Goal: Task Accomplishment & Management: Use online tool/utility

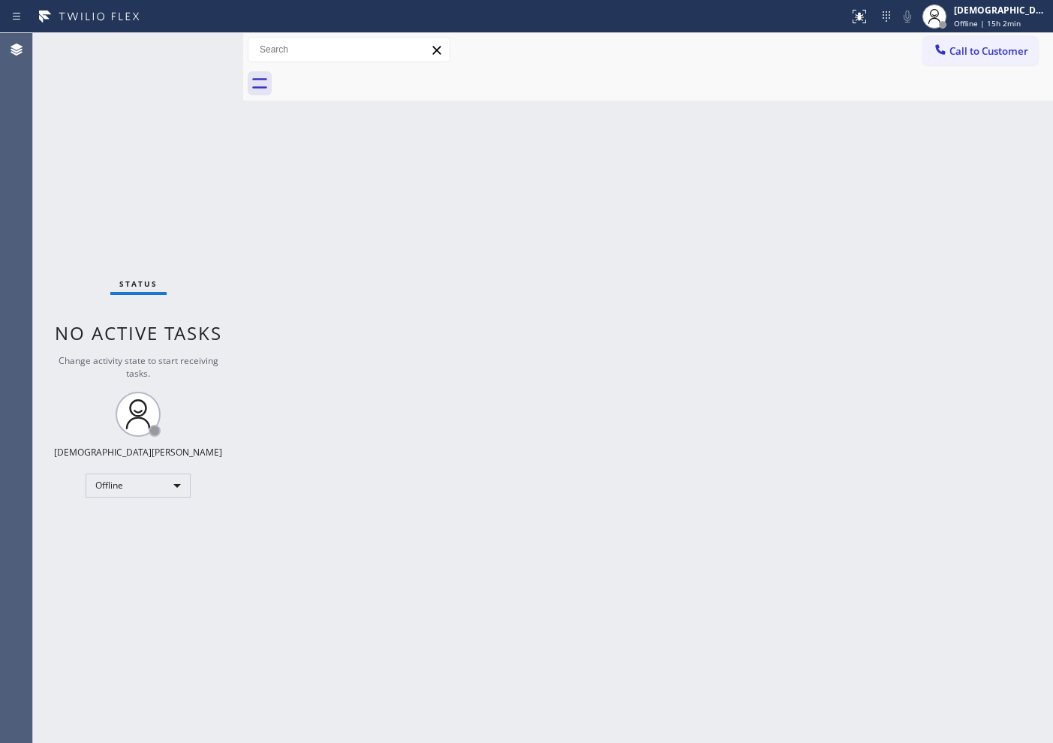
click at [105, 215] on div "Status No active tasks Change activity state to start receiving tasks. Christia…" at bounding box center [138, 388] width 210 height 710
click at [139, 475] on div "Offline" at bounding box center [138, 485] width 105 height 24
click at [133, 527] on li "Available" at bounding box center [137, 525] width 102 height 18
click at [105, 264] on div "Status No active tasks You are ready to start receiving tasks. Christian Cinco …" at bounding box center [138, 388] width 210 height 710
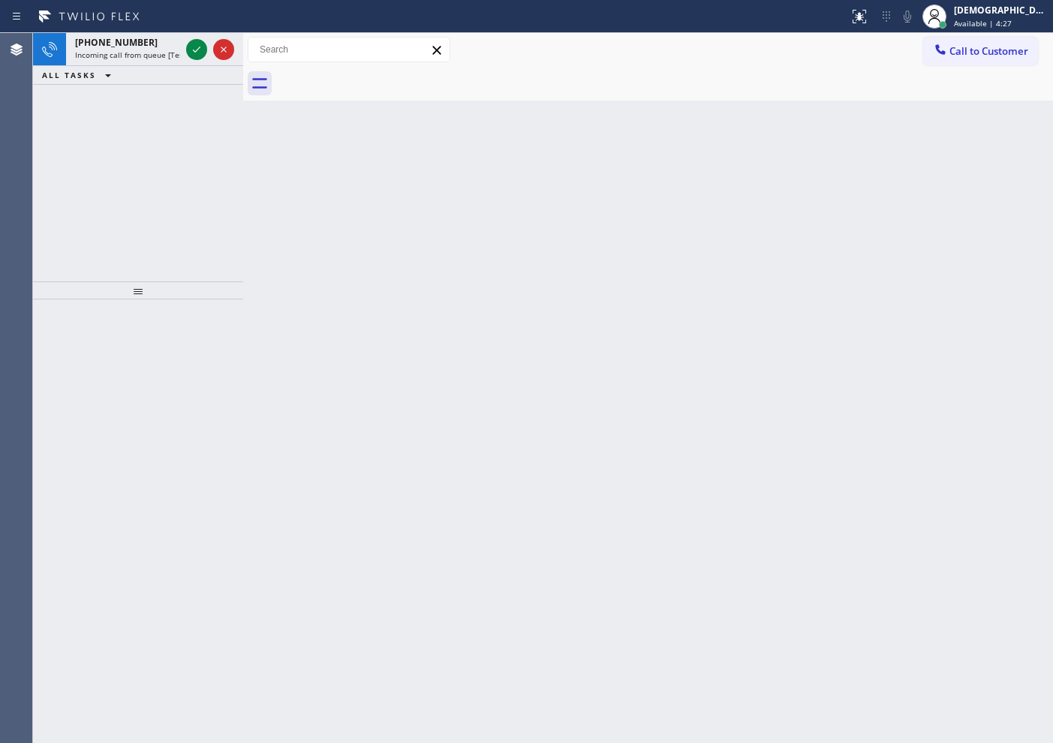
drag, startPoint x: 89, startPoint y: 138, endPoint x: 113, endPoint y: 123, distance: 28.3
click at [91, 138] on div "[PHONE_NUMBER] Incoming call from queue [Test] All ALL TASKS ALL TASKS ACTIVE T…" at bounding box center [138, 157] width 210 height 248
click at [189, 52] on icon at bounding box center [197, 50] width 18 height 18
click at [197, 49] on icon at bounding box center [197, 50] width 18 height 18
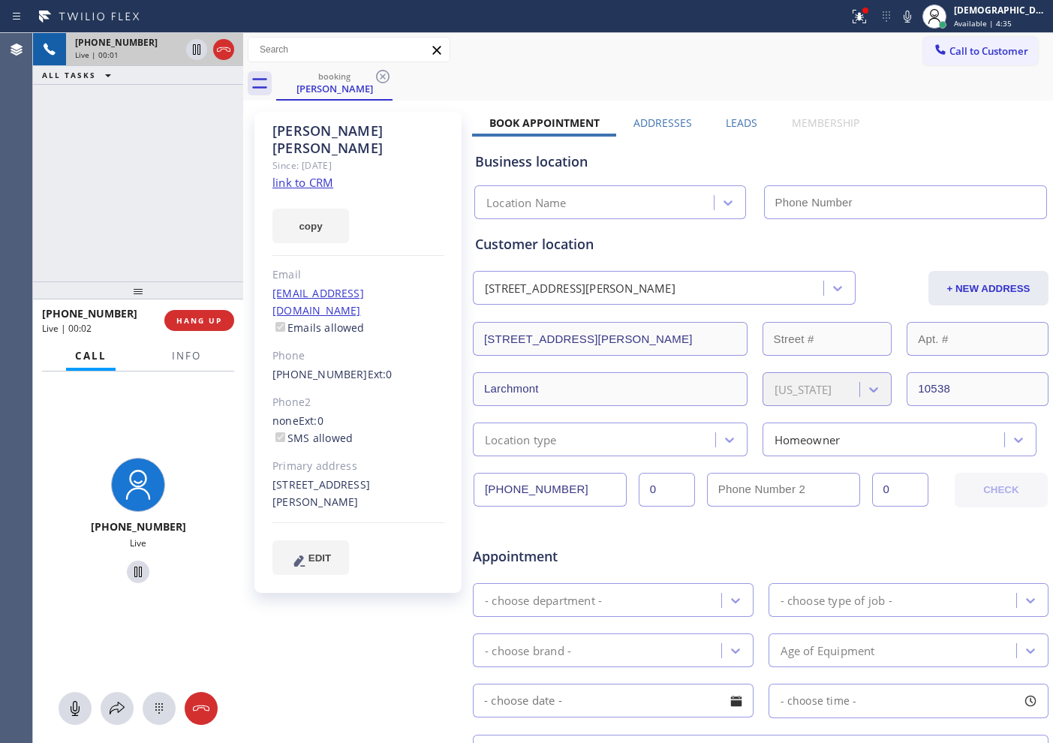
type input "[PHONE_NUMBER]"
click at [317, 175] on link "link to CRM" at bounding box center [302, 182] width 61 height 15
click at [197, 50] on icon at bounding box center [197, 50] width 18 height 18
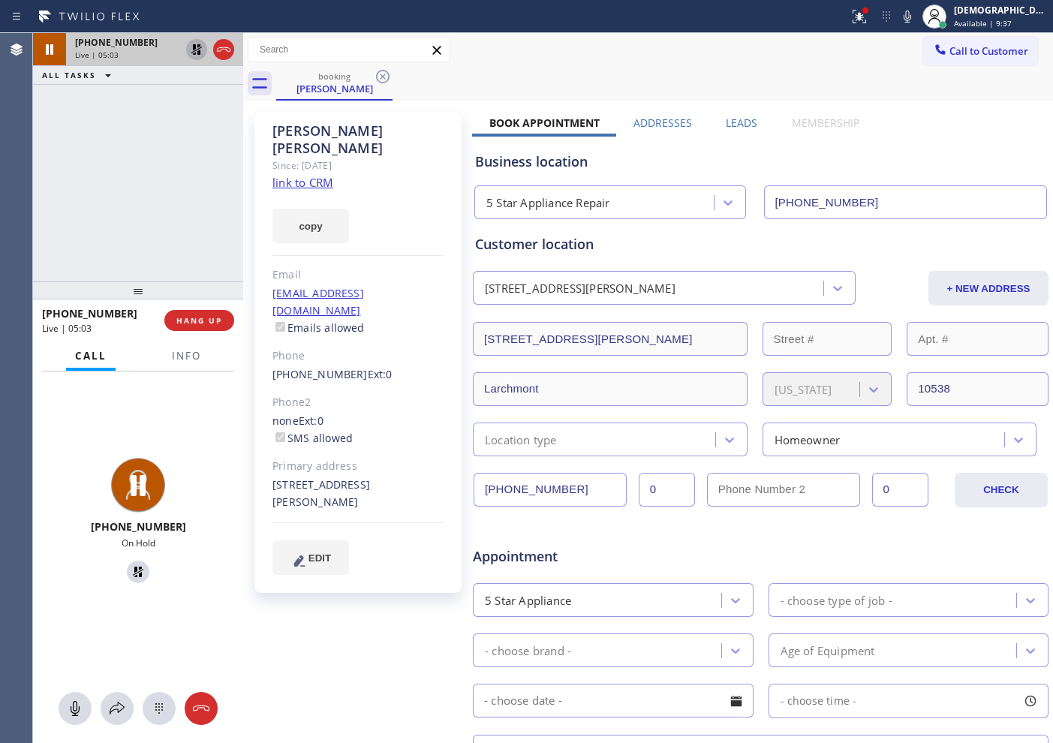
click at [109, 183] on div "[PHONE_NUMBER] Live | 05:03 ALL TASKS ALL TASKS ACTIVE TASKS TASKS IN WRAP UP" at bounding box center [138, 157] width 210 height 248
click at [192, 53] on icon at bounding box center [197, 50] width 18 height 18
click at [191, 51] on icon at bounding box center [197, 50] width 18 height 18
drag, startPoint x: 81, startPoint y: 119, endPoint x: 176, endPoint y: 80, distance: 103.0
click at [81, 119] on div "[PHONE_NUMBER] Live | 07:58 ALL TASKS ALL TASKS ACTIVE TASKS TASKS IN WRAP UP" at bounding box center [138, 157] width 210 height 248
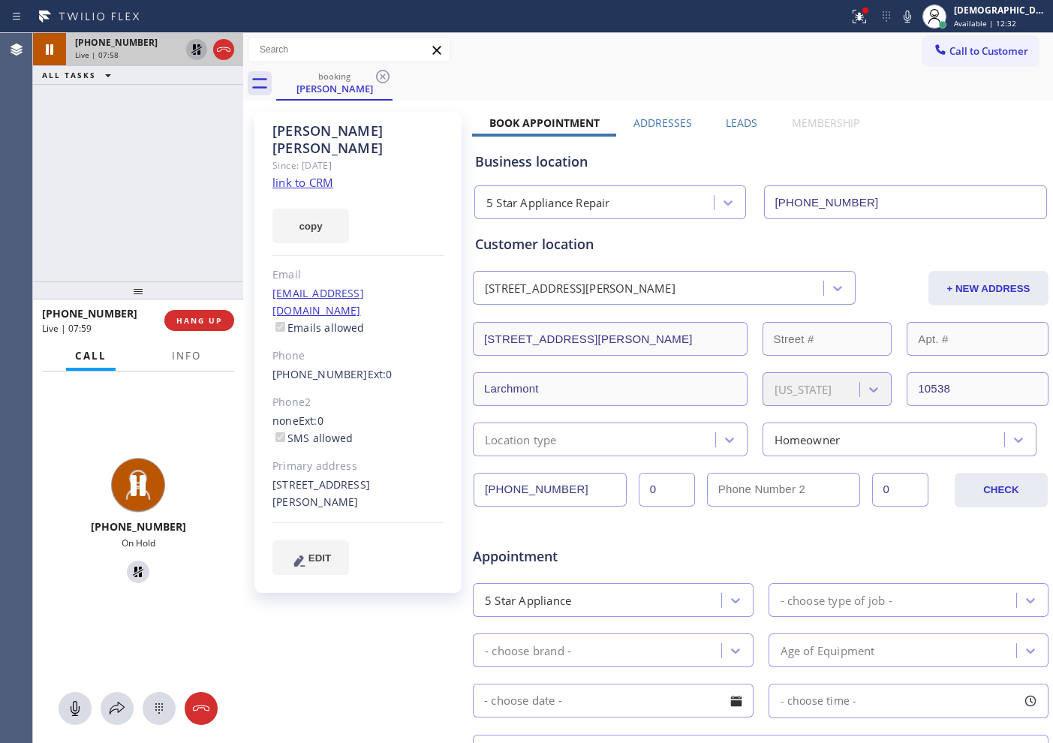
click at [199, 47] on icon at bounding box center [197, 50] width 18 height 18
drag, startPoint x: 108, startPoint y: 162, endPoint x: 119, endPoint y: 158, distance: 12.1
click at [108, 162] on div "[PHONE_NUMBER] Live | 09:32 ALL TASKS ALL TASKS ACTIVE TASKS TASKS IN WRAP UP" at bounding box center [138, 157] width 210 height 248
click at [194, 48] on icon at bounding box center [197, 49] width 8 height 11
drag, startPoint x: 77, startPoint y: 133, endPoint x: 93, endPoint y: 123, distance: 18.5
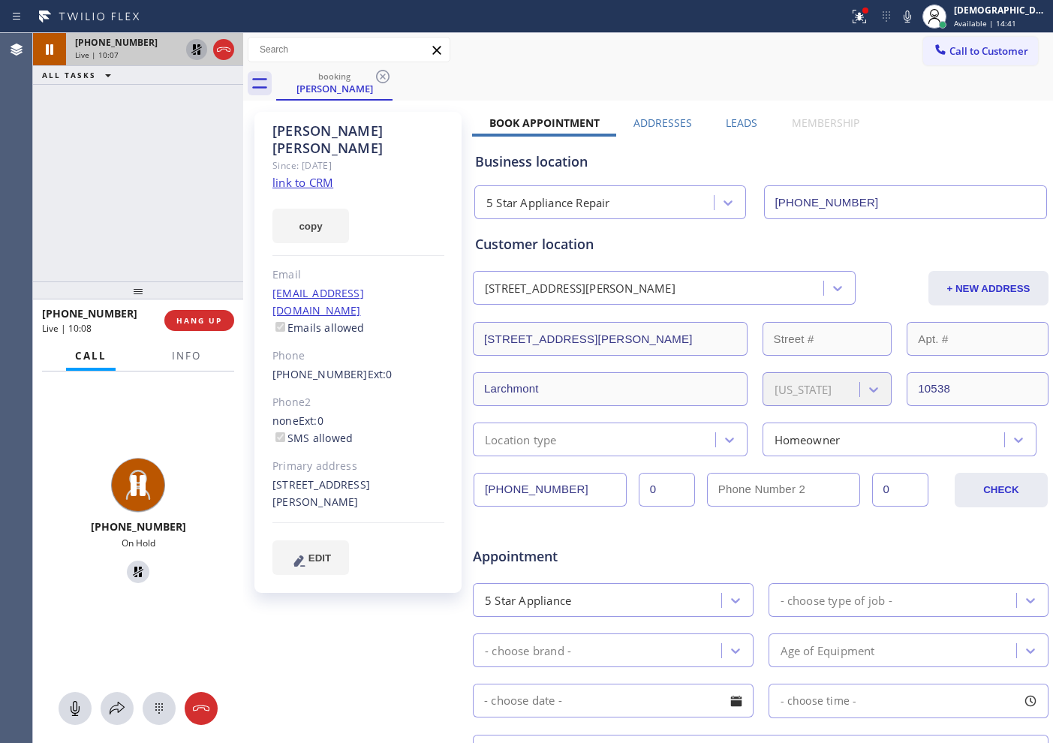
click at [77, 133] on div "[PHONE_NUMBER] Live | 10:07 ALL TASKS ALL TASKS ACTIVE TASKS TASKS IN WRAP UP" at bounding box center [138, 157] width 210 height 248
click at [192, 47] on icon at bounding box center [197, 50] width 18 height 18
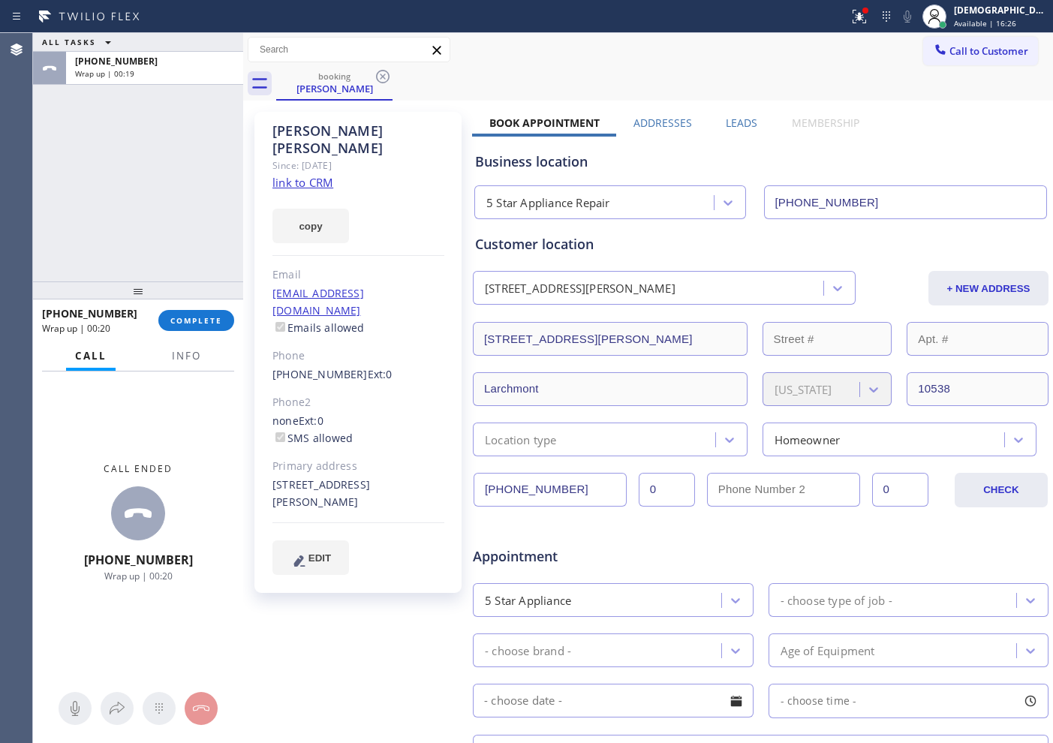
click at [301, 175] on link "link to CRM" at bounding box center [302, 182] width 61 height 15
click at [180, 318] on span "COMPLETE" at bounding box center [196, 320] width 52 height 11
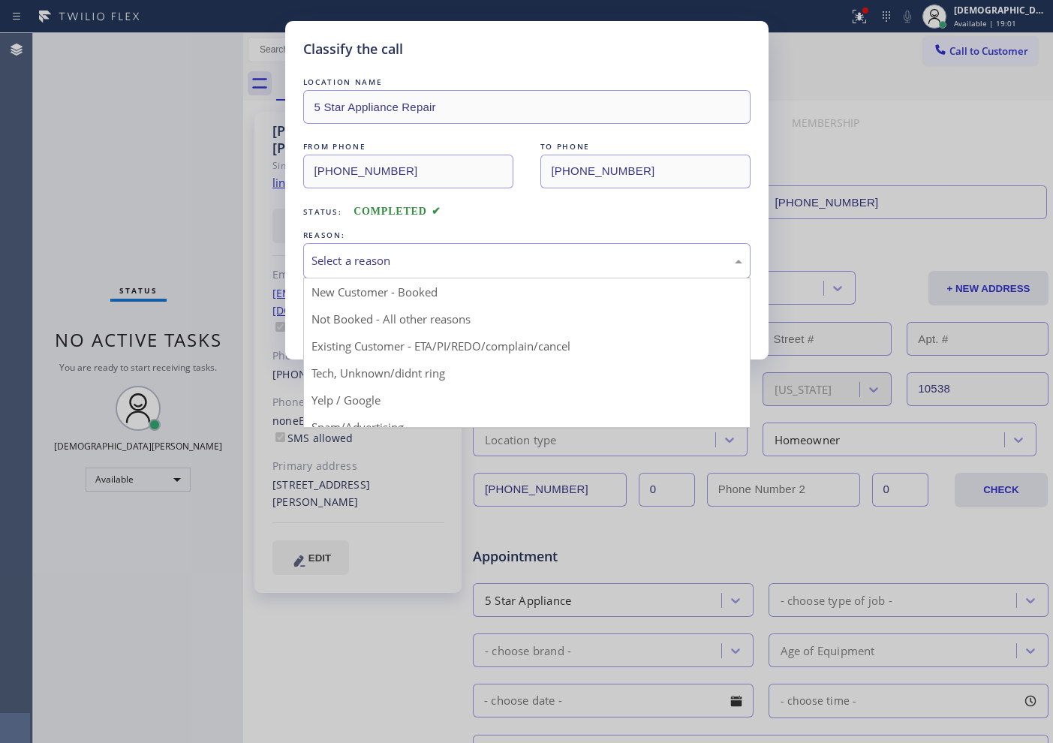
click at [376, 269] on div "Select a reason" at bounding box center [526, 260] width 447 height 35
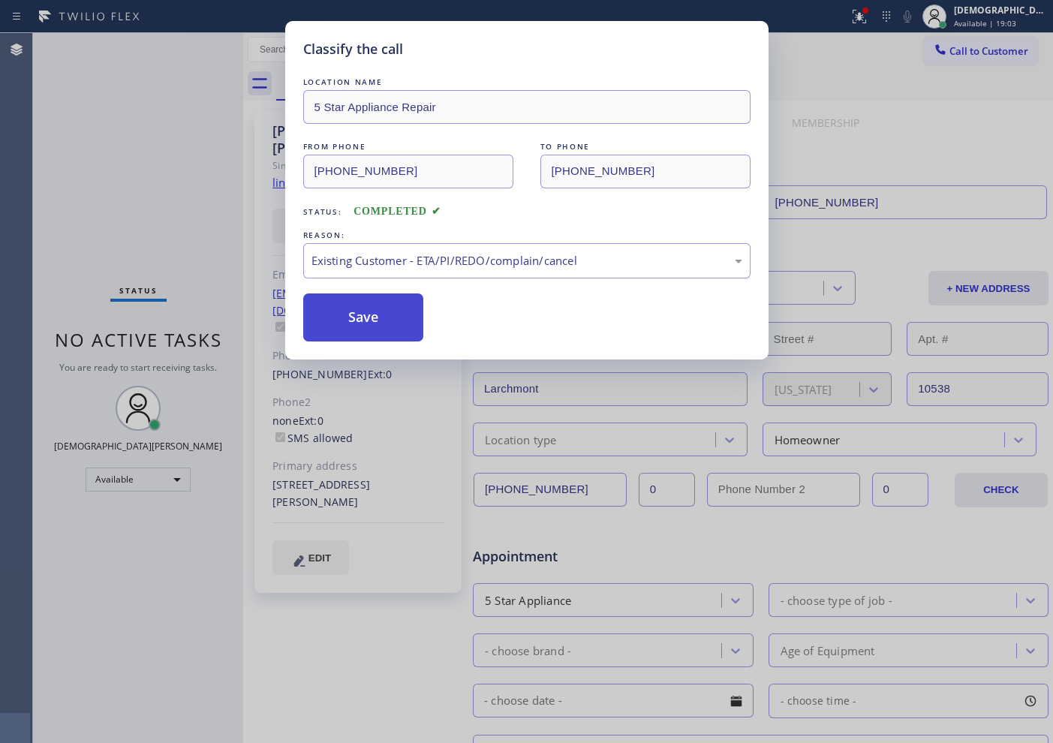
click at [365, 329] on button "Save" at bounding box center [363, 317] width 121 height 48
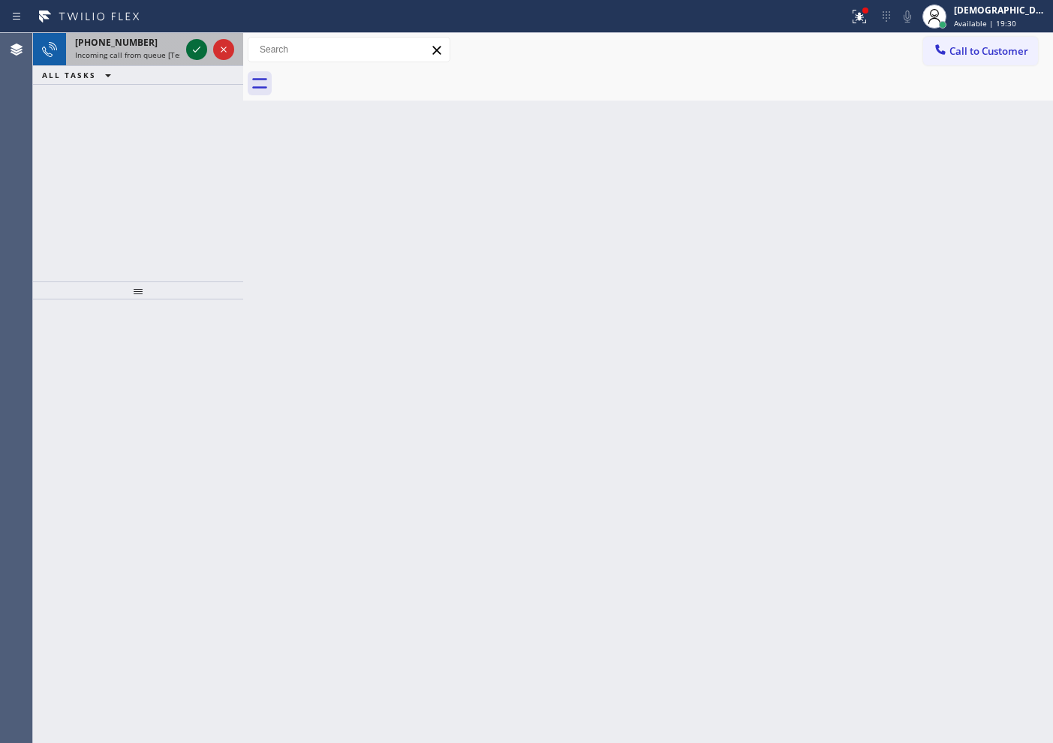
click at [191, 52] on icon at bounding box center [197, 50] width 18 height 18
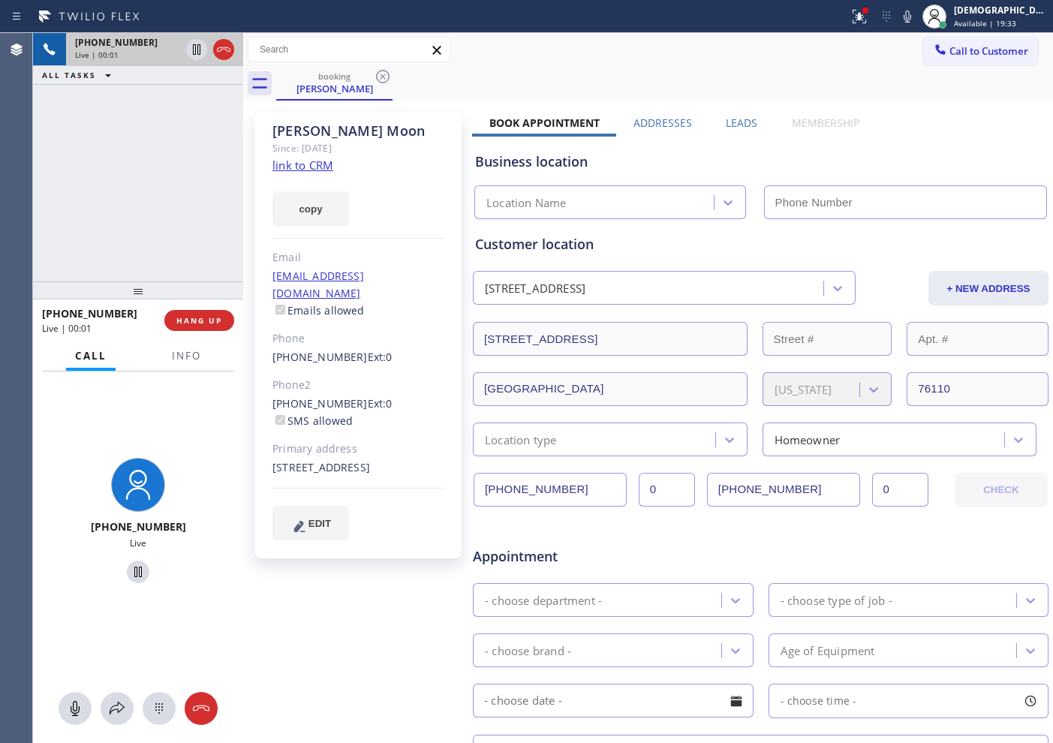
type input "[PHONE_NUMBER]"
click at [292, 170] on link "link to CRM" at bounding box center [302, 165] width 61 height 15
click at [197, 47] on icon at bounding box center [197, 49] width 8 height 11
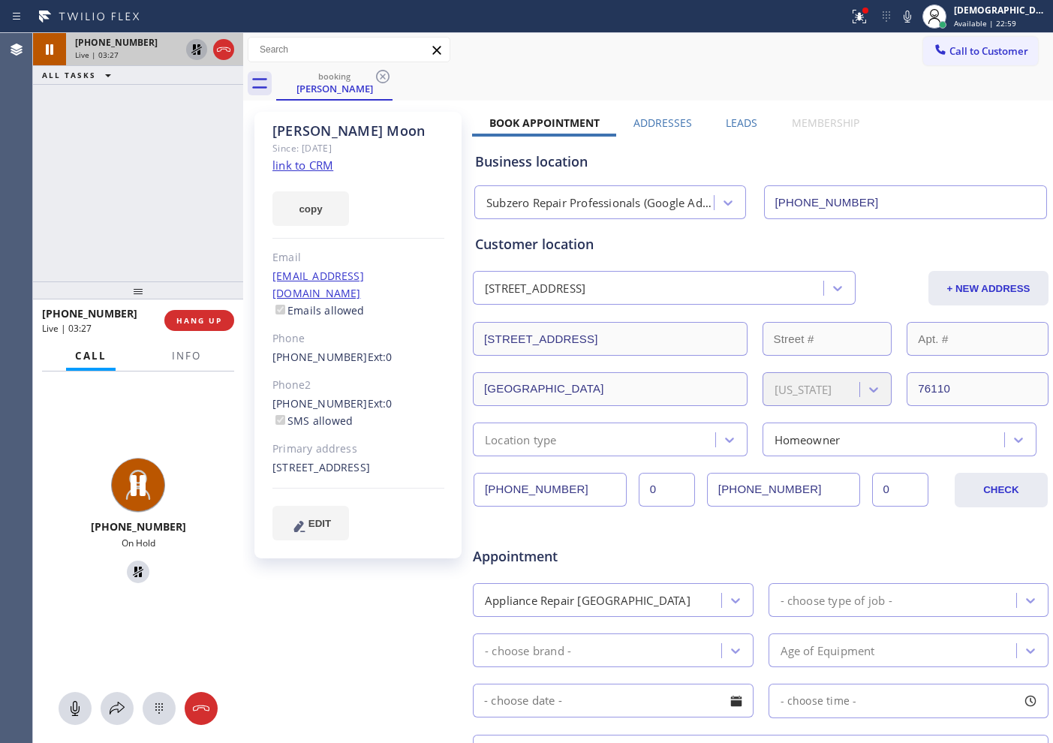
click at [195, 44] on icon at bounding box center [196, 49] width 11 height 11
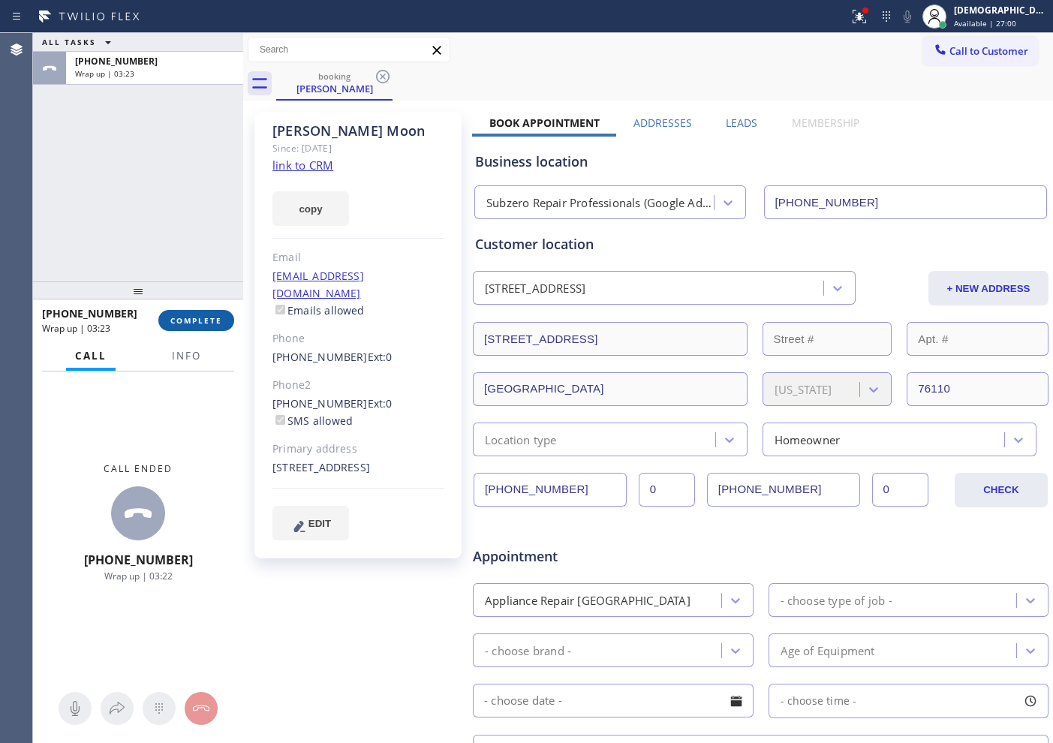
click at [184, 317] on span "COMPLETE" at bounding box center [196, 320] width 52 height 11
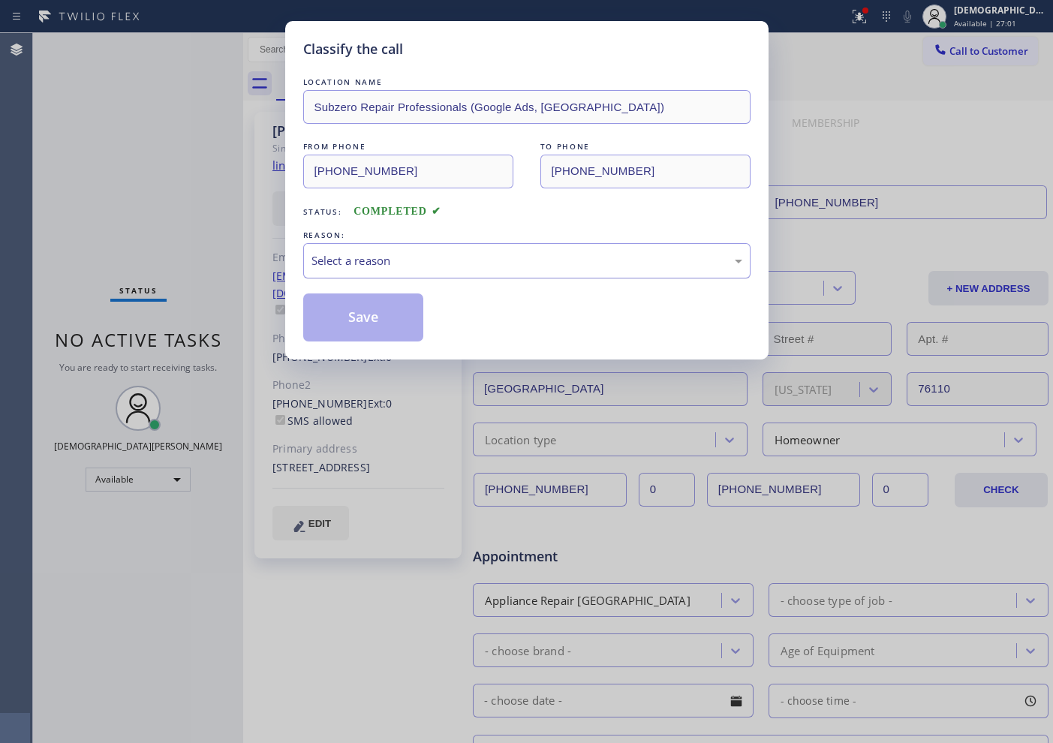
click at [376, 255] on div "Select a reason" at bounding box center [526, 260] width 431 height 17
click at [370, 307] on button "Save" at bounding box center [363, 317] width 121 height 48
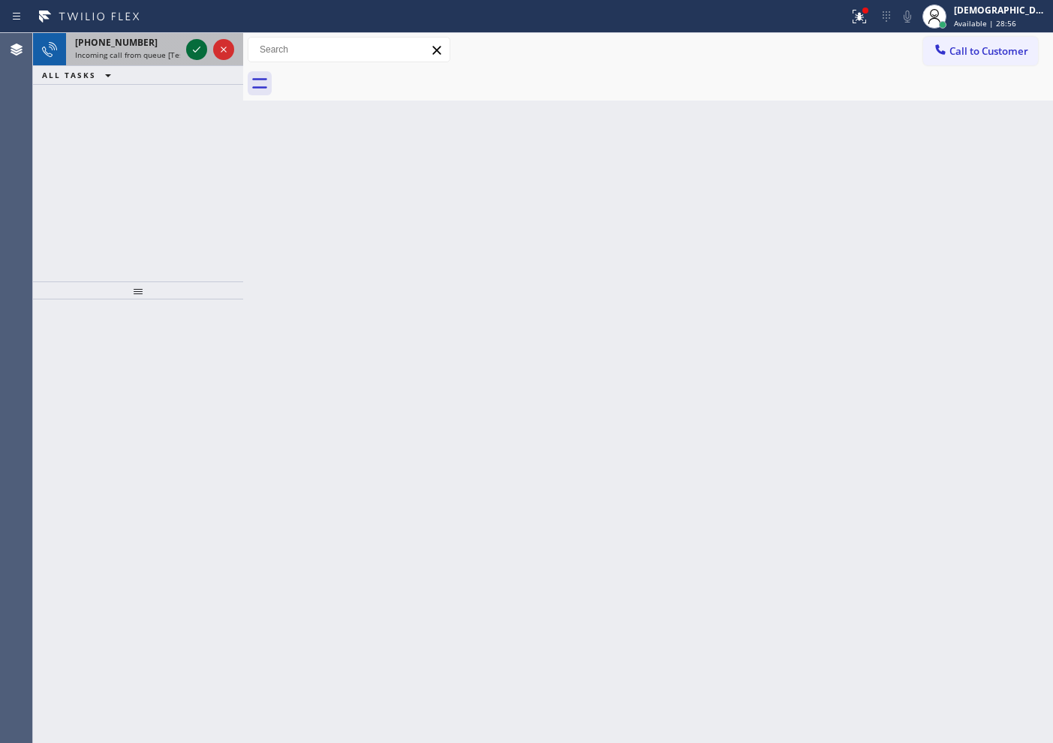
click at [194, 51] on icon at bounding box center [197, 50] width 18 height 18
click at [195, 54] on icon at bounding box center [197, 50] width 18 height 18
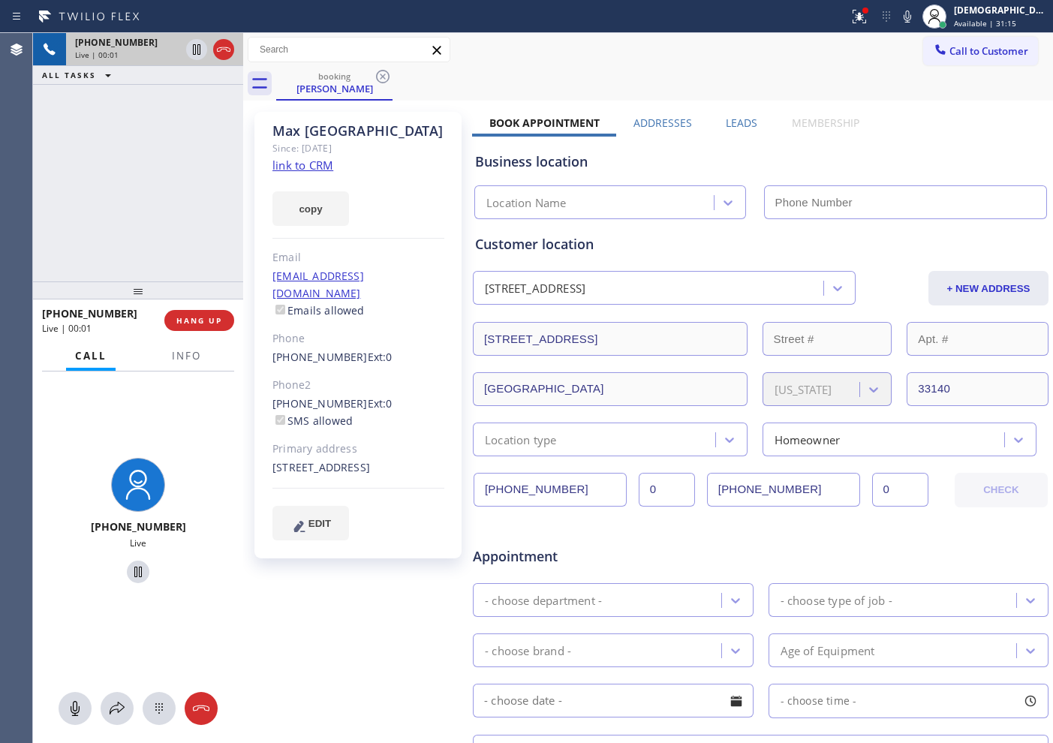
type input "[PHONE_NUMBER]"
click at [312, 164] on link "link to CRM" at bounding box center [302, 165] width 61 height 15
click at [194, 46] on icon at bounding box center [197, 49] width 8 height 11
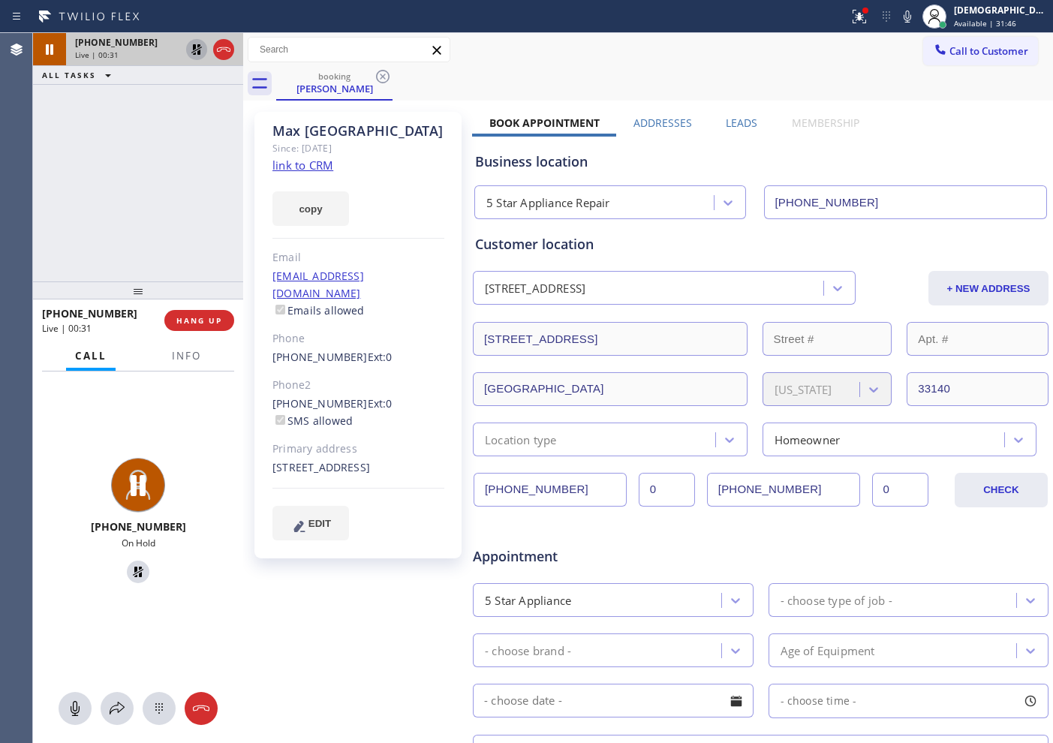
click at [137, 122] on div "[PHONE_NUMBER] Live | 00:31 ALL TASKS ALL TASKS ACTIVE TASKS TASKS IN WRAP UP" at bounding box center [138, 157] width 210 height 248
click at [191, 49] on icon at bounding box center [197, 50] width 18 height 18
click at [193, 57] on icon at bounding box center [197, 50] width 18 height 18
click at [192, 52] on icon at bounding box center [196, 49] width 11 height 11
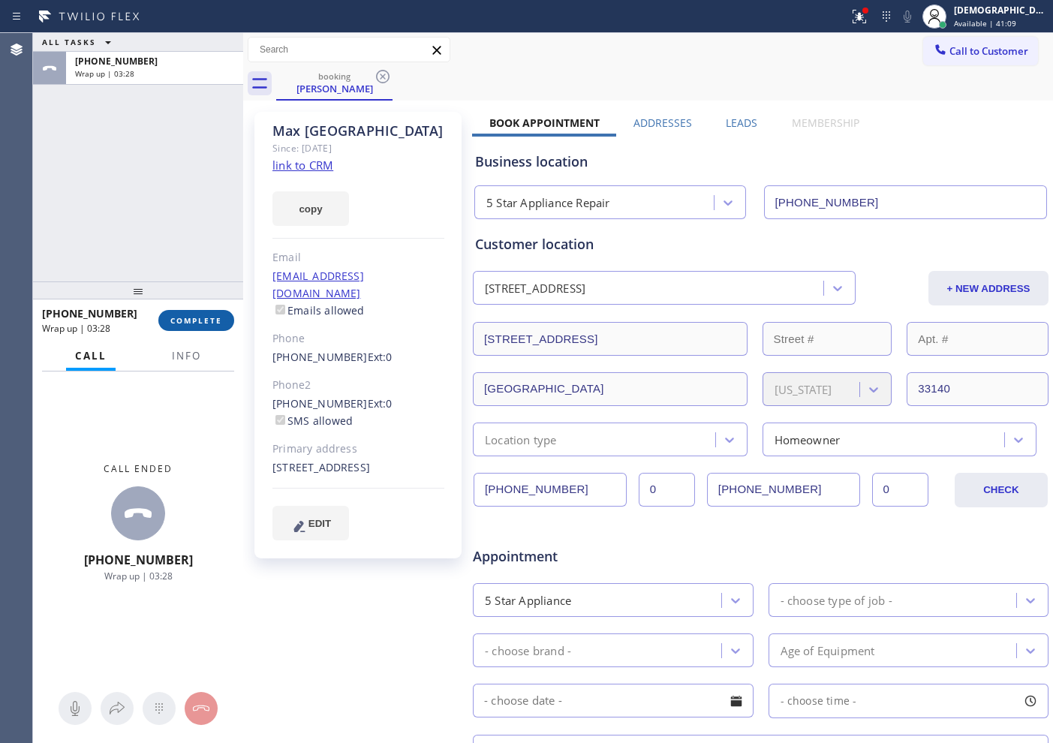
click at [209, 318] on span "COMPLETE" at bounding box center [196, 320] width 52 height 11
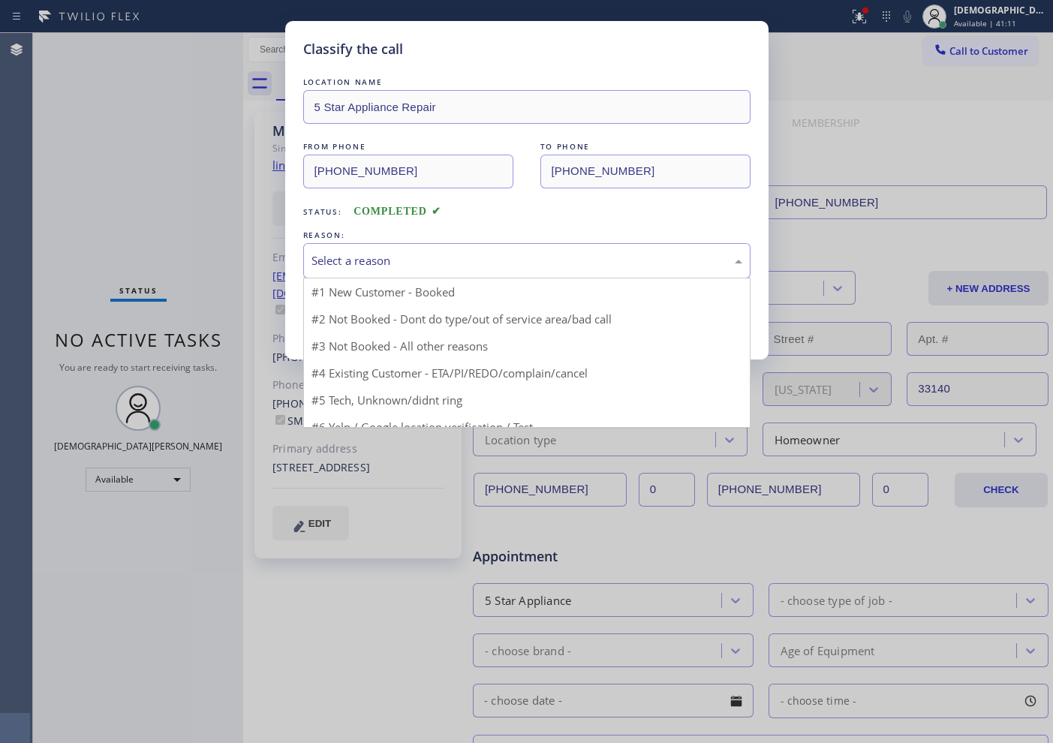
click at [395, 266] on div "Select a reason" at bounding box center [526, 260] width 431 height 17
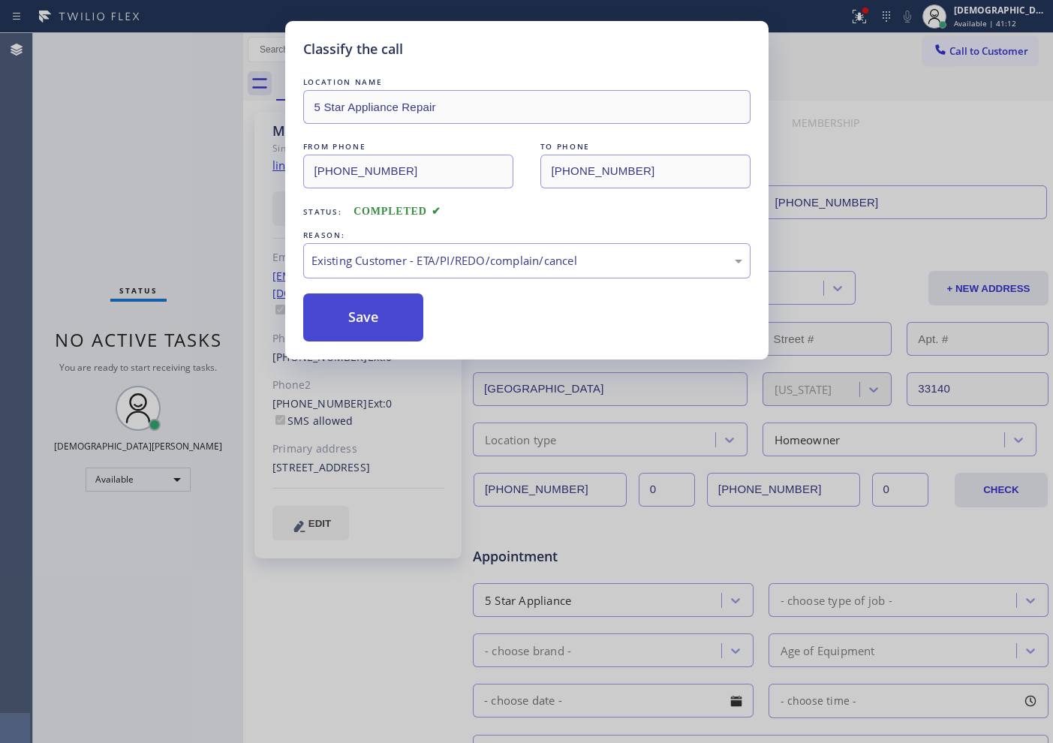
click at [358, 332] on button "Save" at bounding box center [363, 317] width 121 height 48
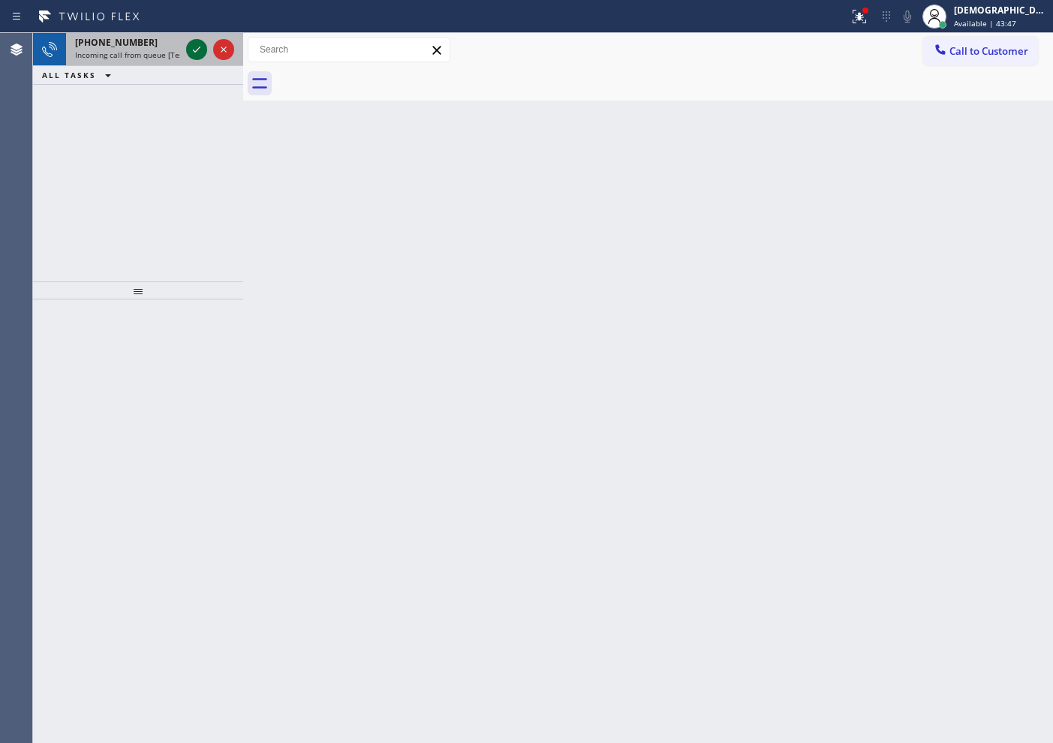
click at [197, 47] on icon at bounding box center [197, 50] width 18 height 18
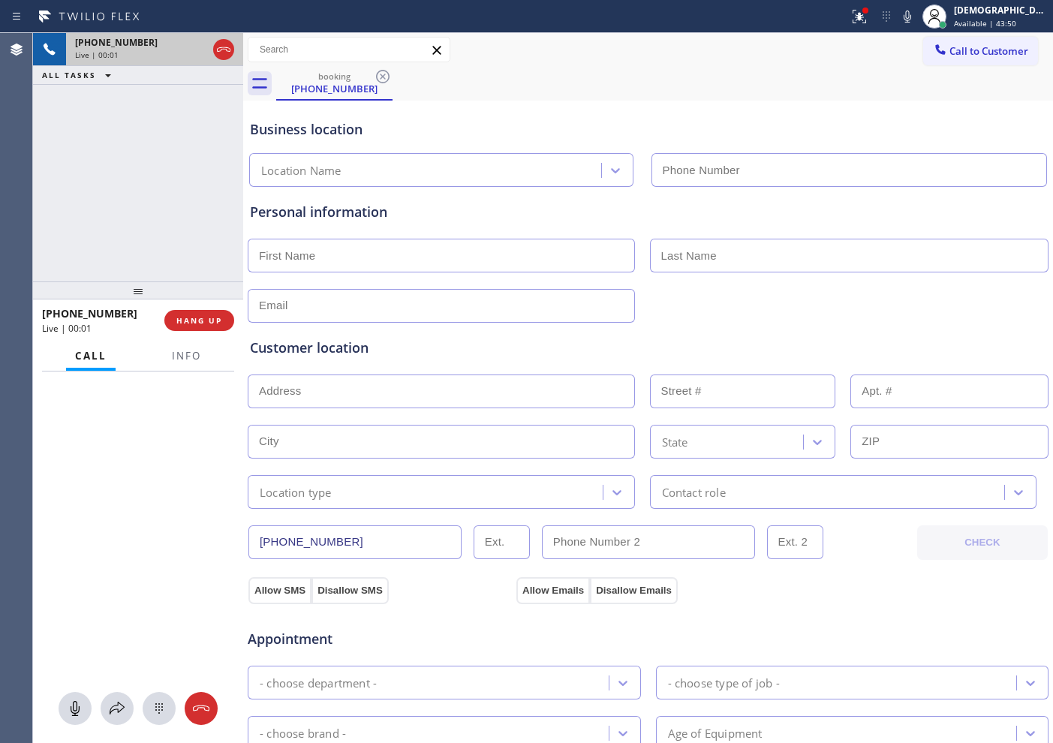
type input "[PHONE_NUMBER]"
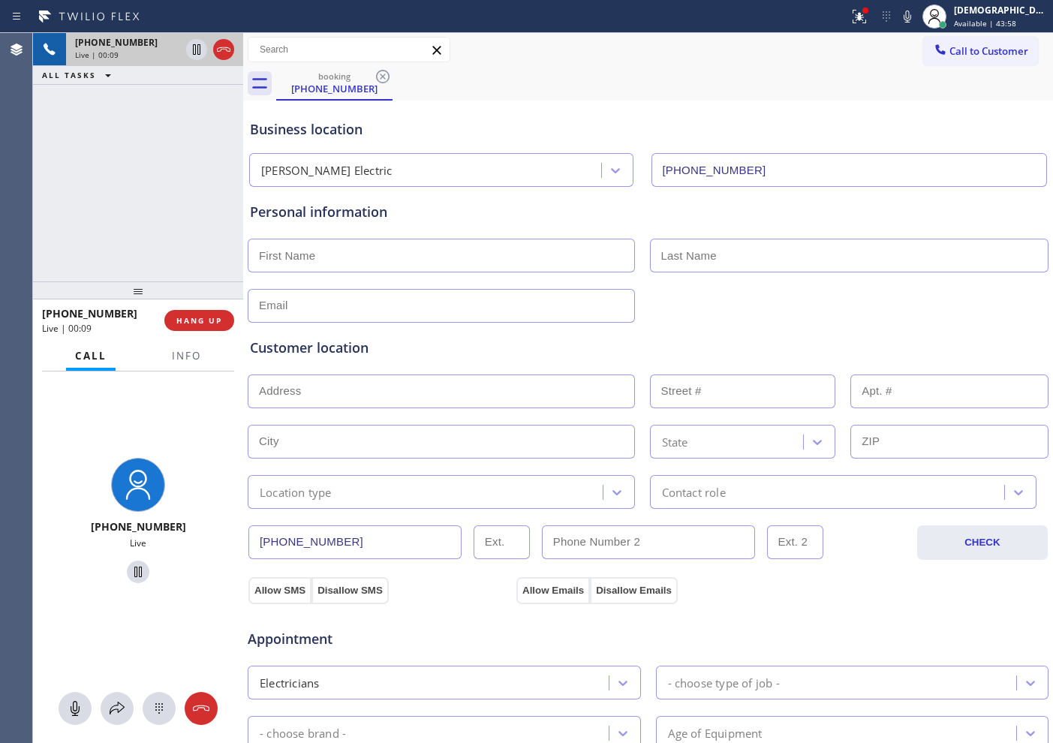
click at [215, 48] on icon at bounding box center [224, 50] width 18 height 18
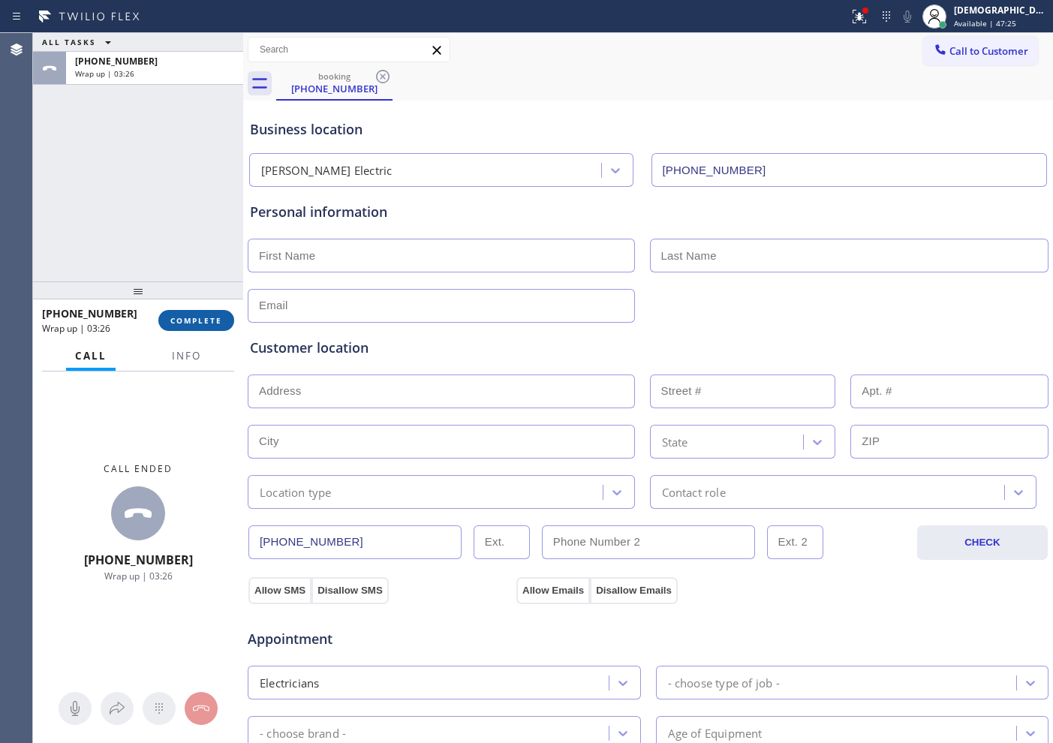
drag, startPoint x: 217, startPoint y: 315, endPoint x: 227, endPoint y: 312, distance: 10.9
click at [217, 315] on span "COMPLETE" at bounding box center [196, 320] width 52 height 11
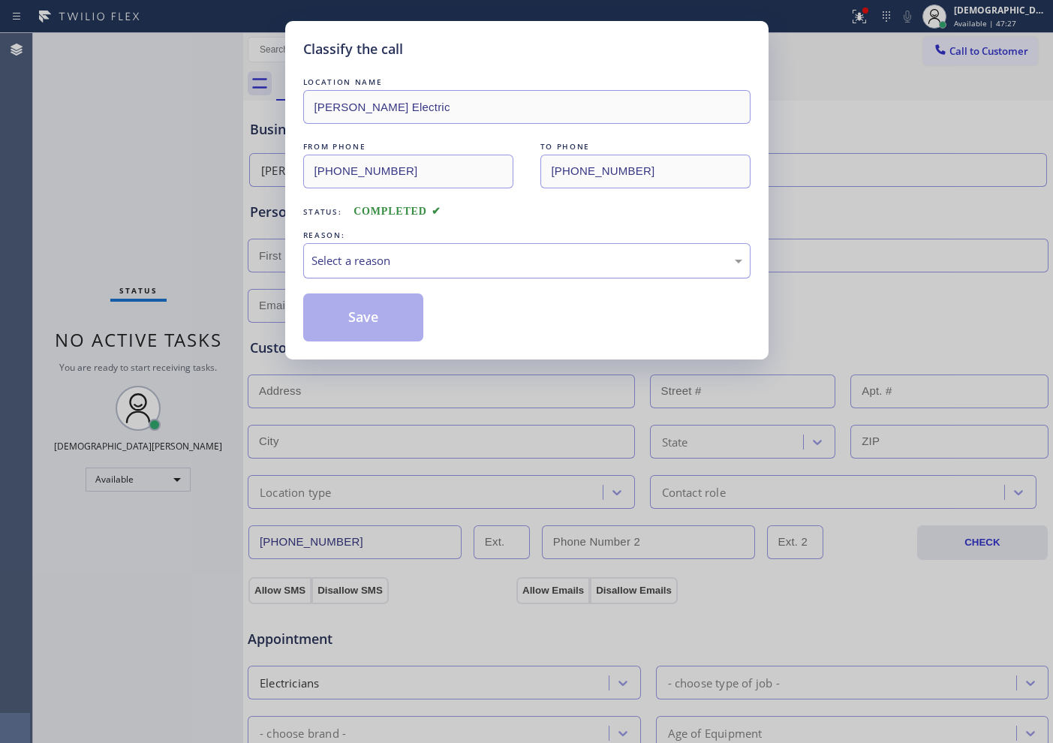
click at [437, 262] on div "Select a reason" at bounding box center [526, 260] width 431 height 17
click at [394, 314] on button "Save" at bounding box center [363, 317] width 121 height 48
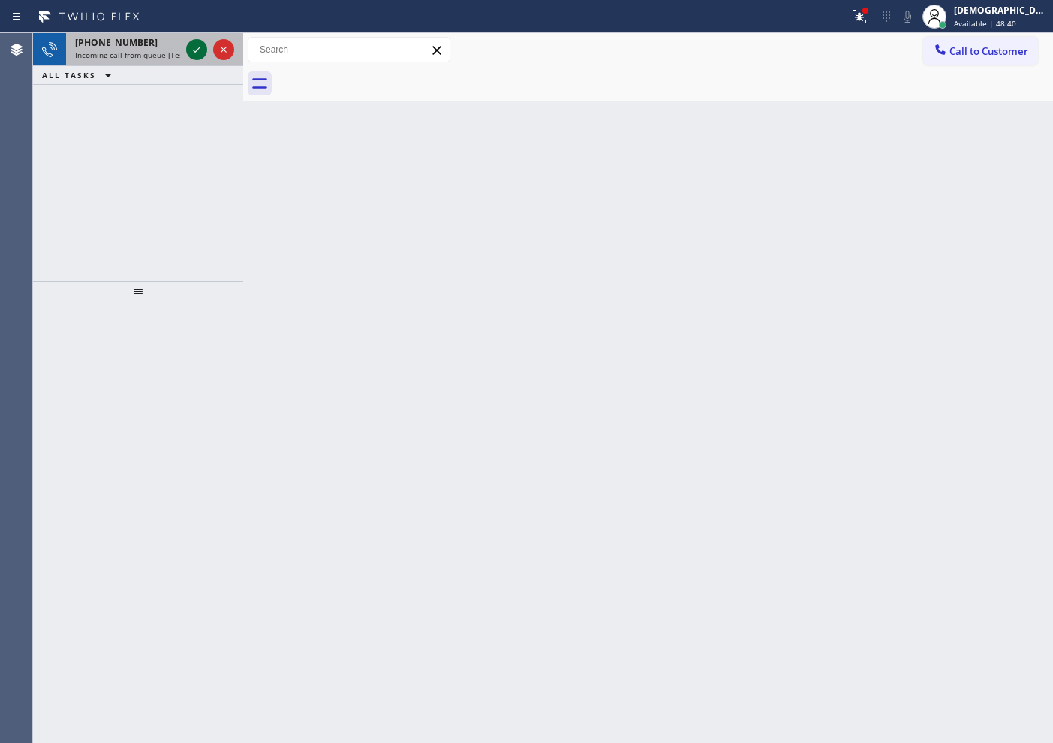
click at [194, 53] on icon at bounding box center [197, 50] width 18 height 18
click at [192, 54] on icon at bounding box center [197, 50] width 18 height 18
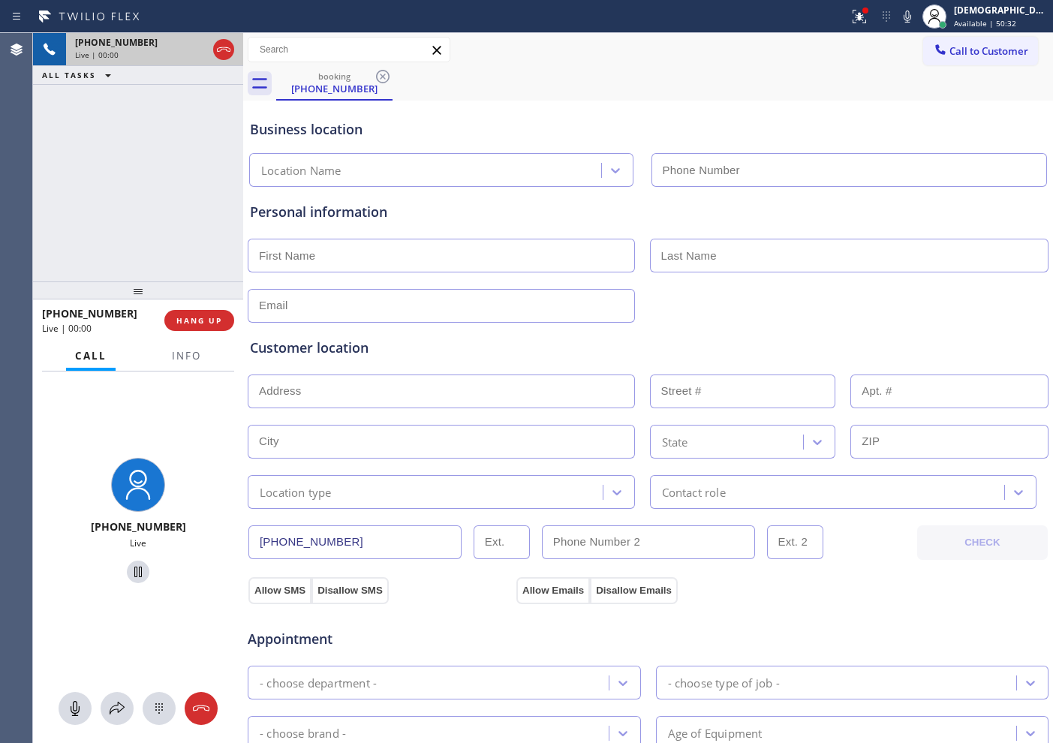
type input "[PHONE_NUMBER]"
click at [225, 51] on icon at bounding box center [224, 50] width 18 height 18
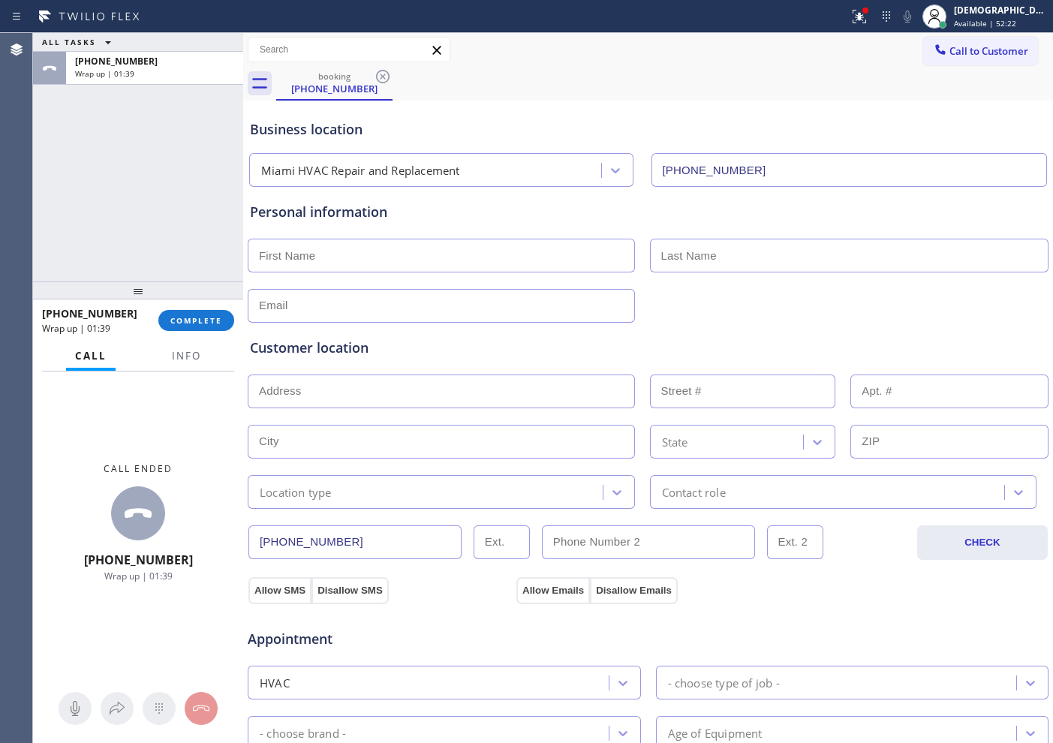
click at [154, 247] on div "ALL TASKS ALL TASKS ACTIVE TASKS TASKS IN WRAP UP [PHONE_NUMBER] Wrap up | 01:39" at bounding box center [138, 157] width 210 height 248
click at [188, 311] on button "COMPLETE" at bounding box center [196, 320] width 76 height 21
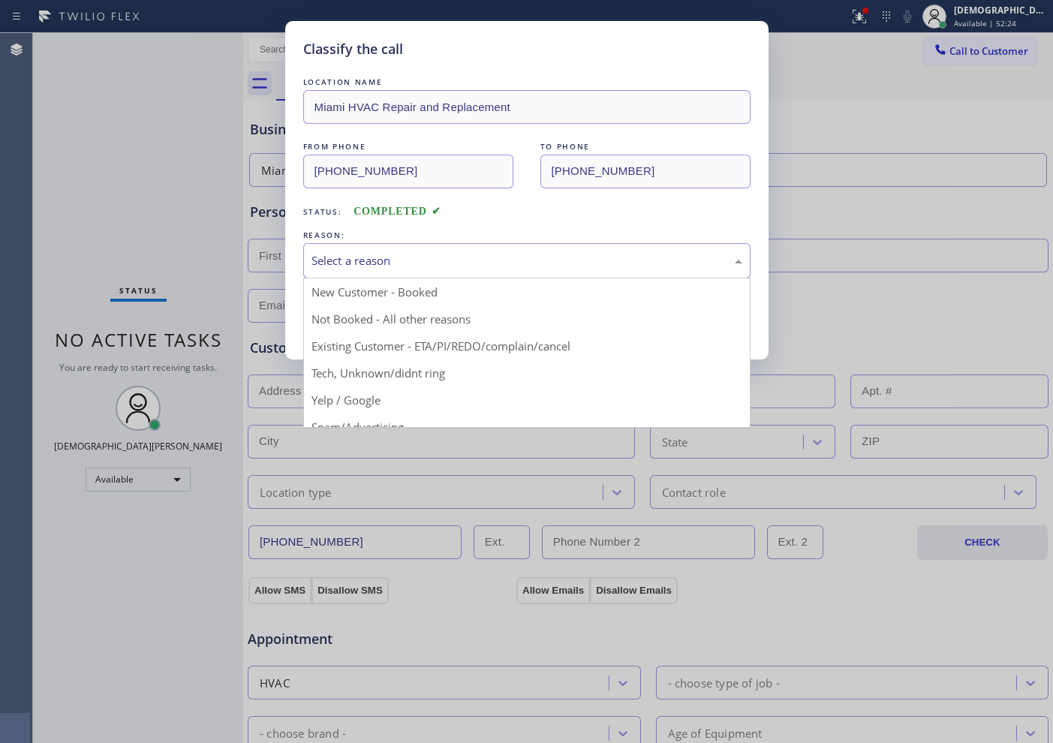
click at [353, 260] on div "Select a reason" at bounding box center [526, 260] width 431 height 17
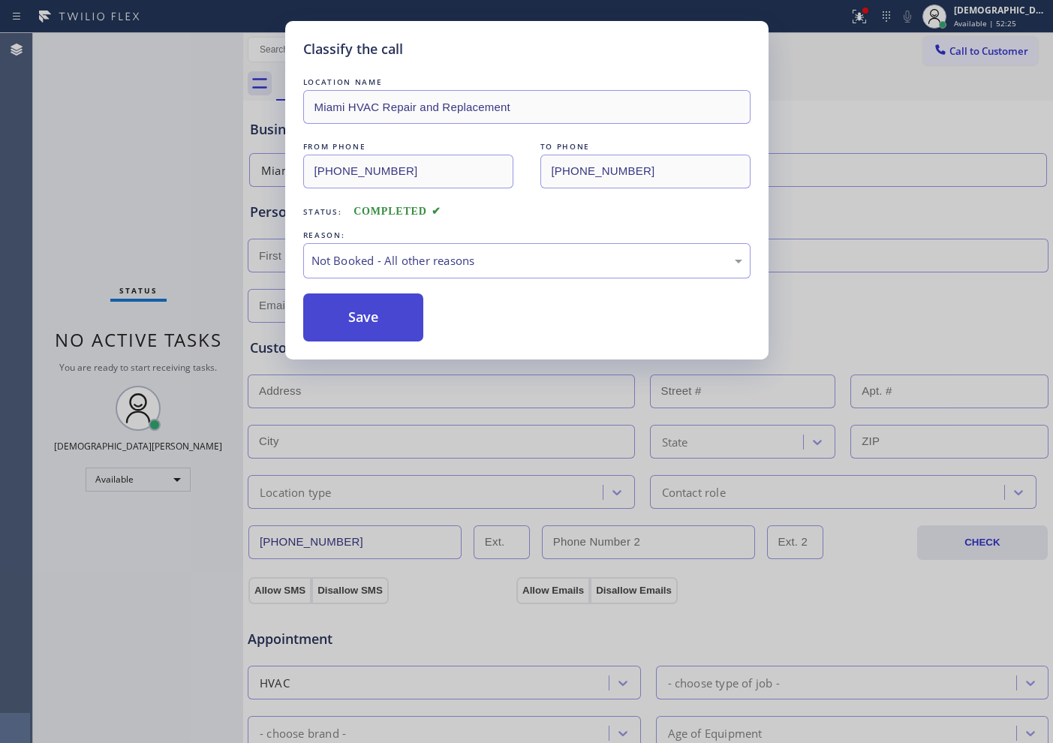
click at [359, 311] on button "Save" at bounding box center [363, 317] width 121 height 48
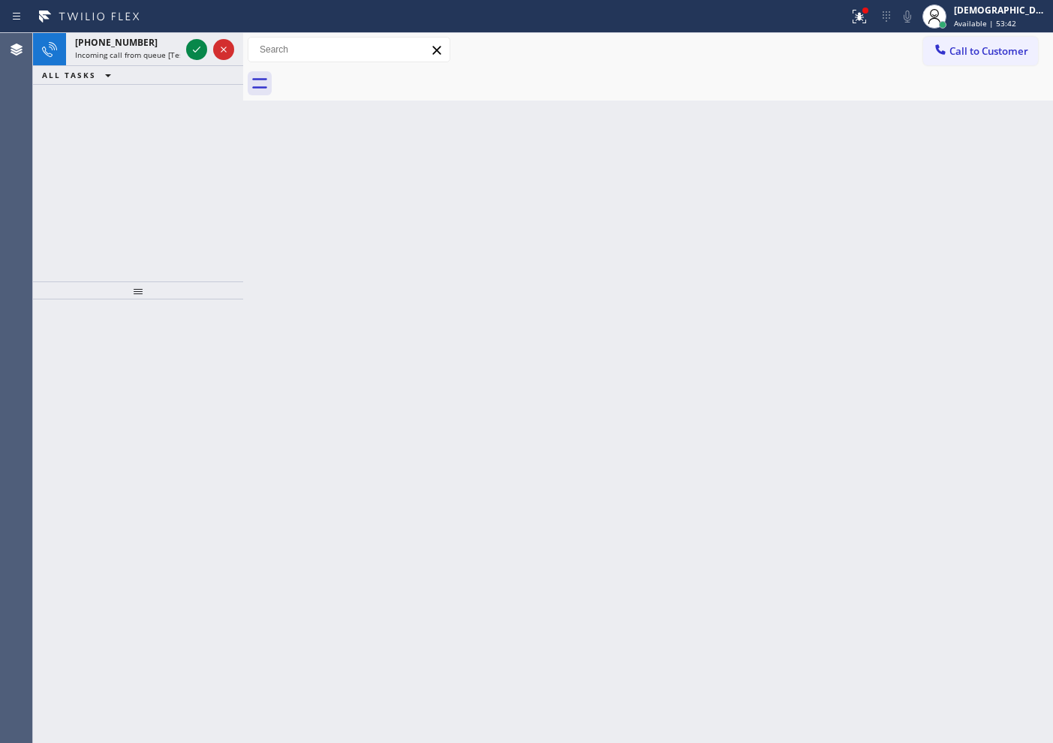
drag, startPoint x: 53, startPoint y: 161, endPoint x: 103, endPoint y: 125, distance: 61.2
click at [53, 160] on div "[PHONE_NUMBER] Incoming call from queue [Test] All ALL TASKS ALL TASKS ACTIVE T…" at bounding box center [138, 157] width 210 height 248
click at [188, 46] on icon at bounding box center [197, 50] width 18 height 18
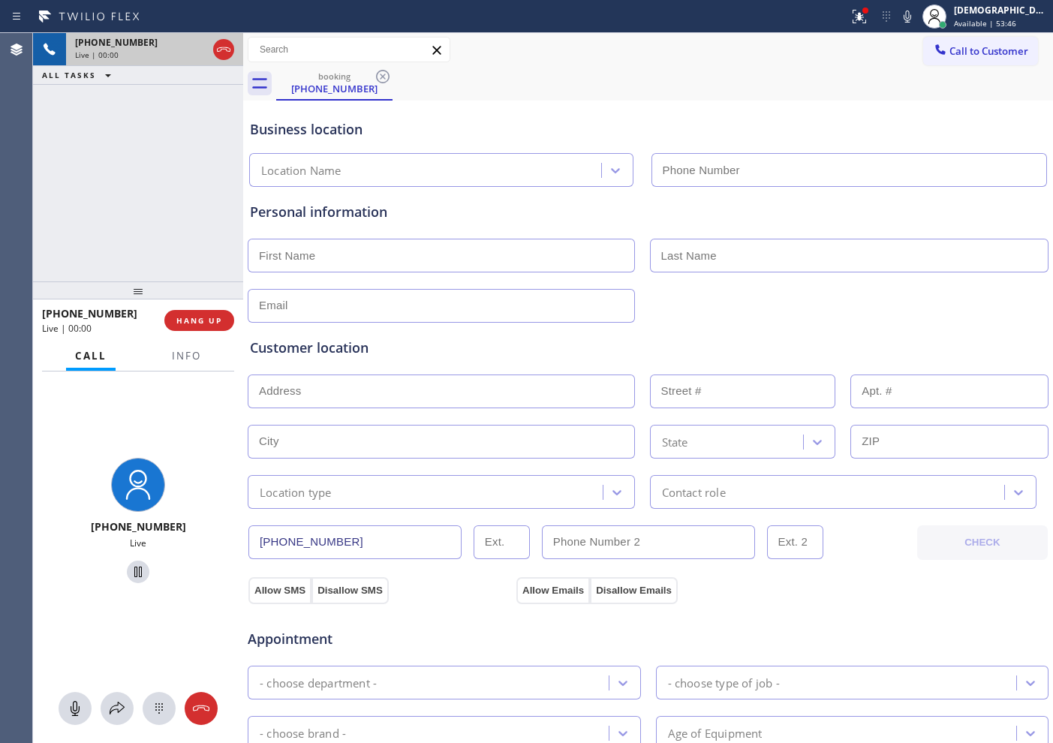
type input "[PHONE_NUMBER]"
click at [227, 53] on icon at bounding box center [224, 50] width 18 height 18
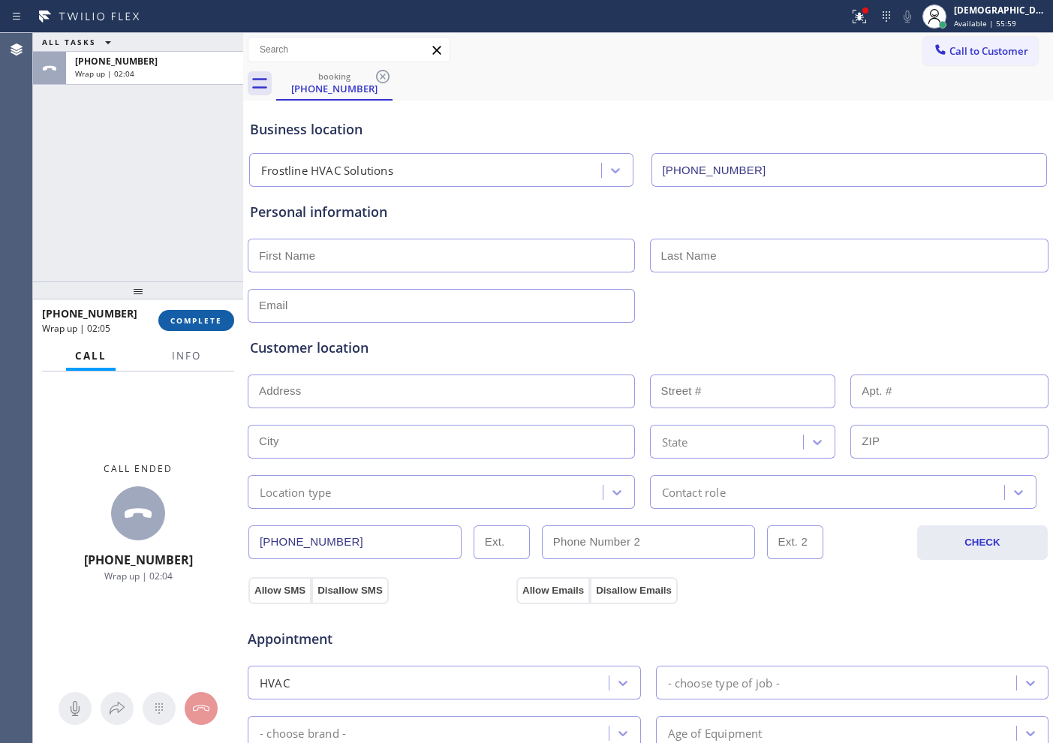
click at [202, 320] on span "COMPLETE" at bounding box center [196, 320] width 52 height 11
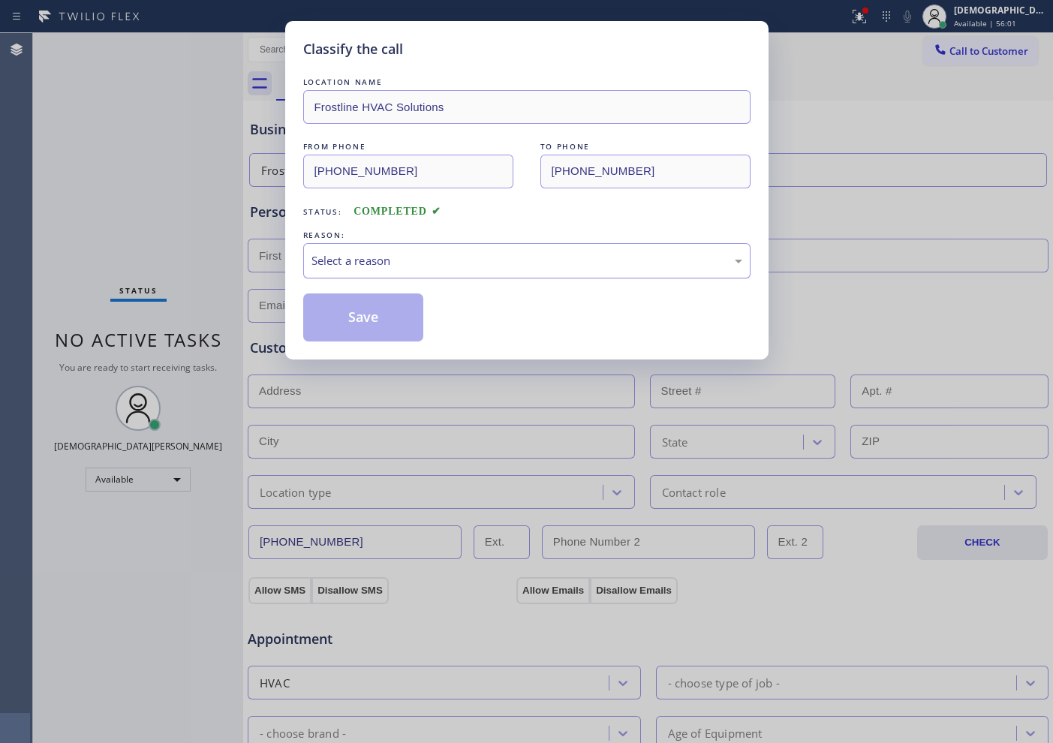
click at [340, 271] on div "Select a reason" at bounding box center [526, 260] width 447 height 35
click at [336, 323] on button "Save" at bounding box center [363, 317] width 121 height 48
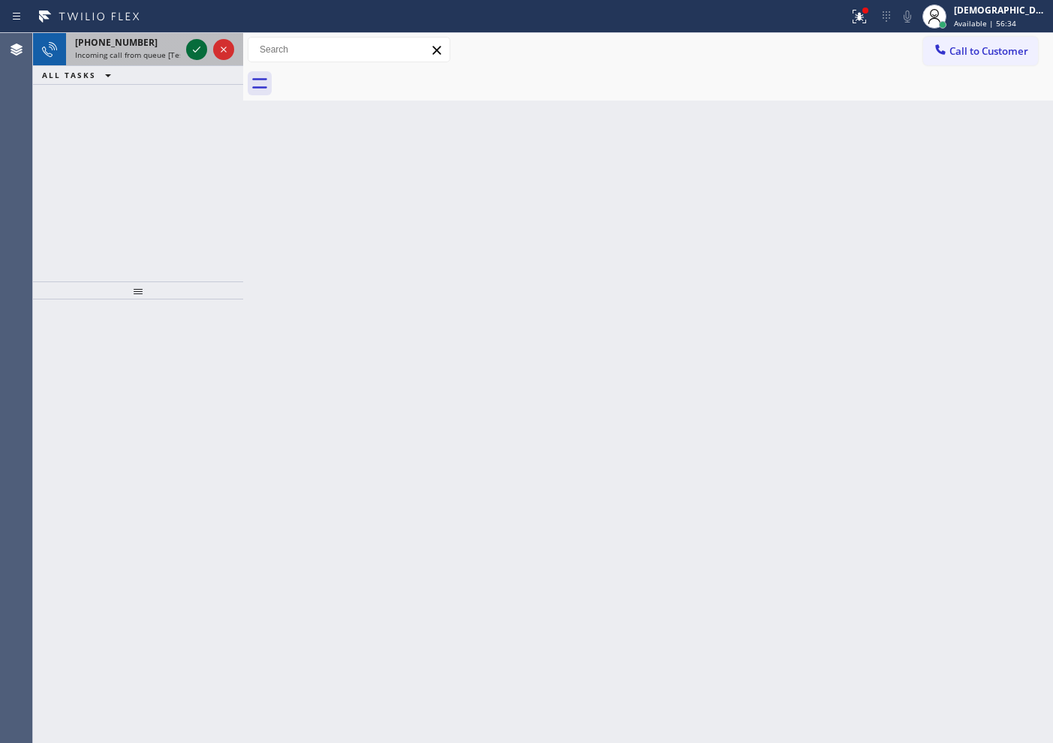
click at [195, 52] on icon at bounding box center [197, 50] width 8 height 6
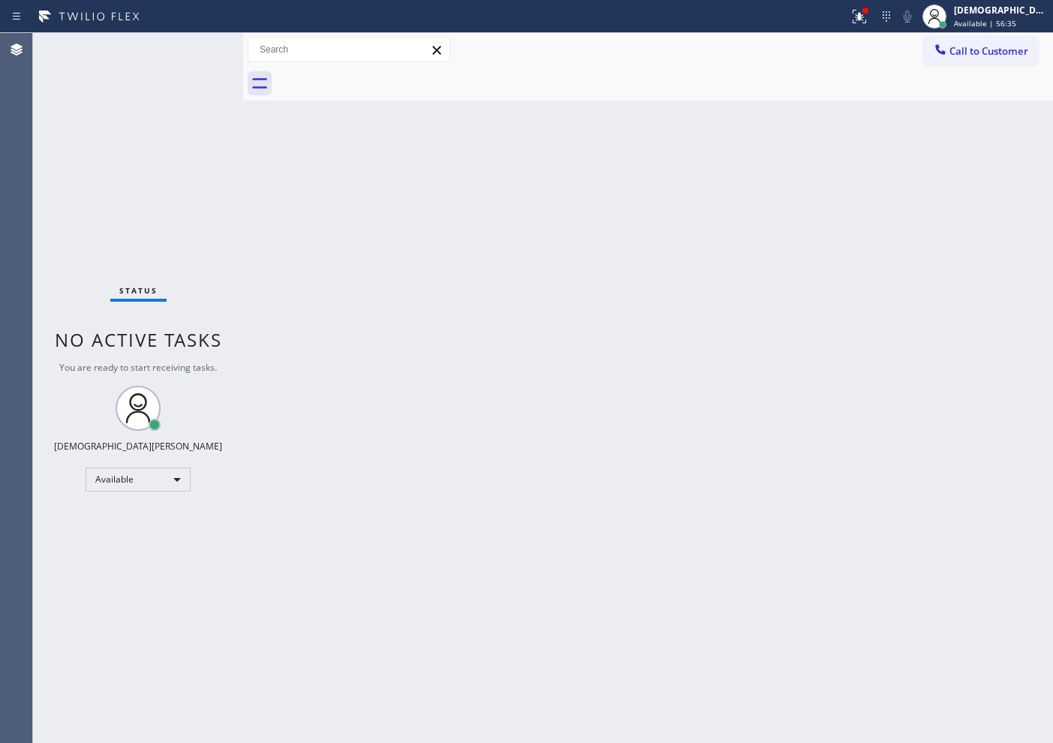
click at [195, 52] on div "Status No active tasks You are ready to start receiving tasks. Christian Cinco …" at bounding box center [138, 388] width 210 height 710
